Goal: Task Accomplishment & Management: Manage account settings

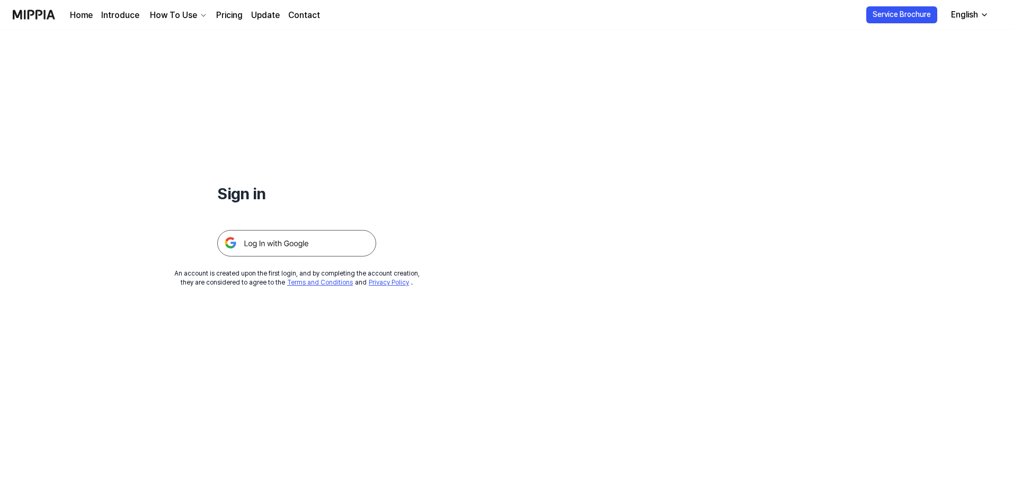
click at [313, 243] on img at bounding box center [296, 243] width 159 height 27
